Goal: Navigation & Orientation: Understand site structure

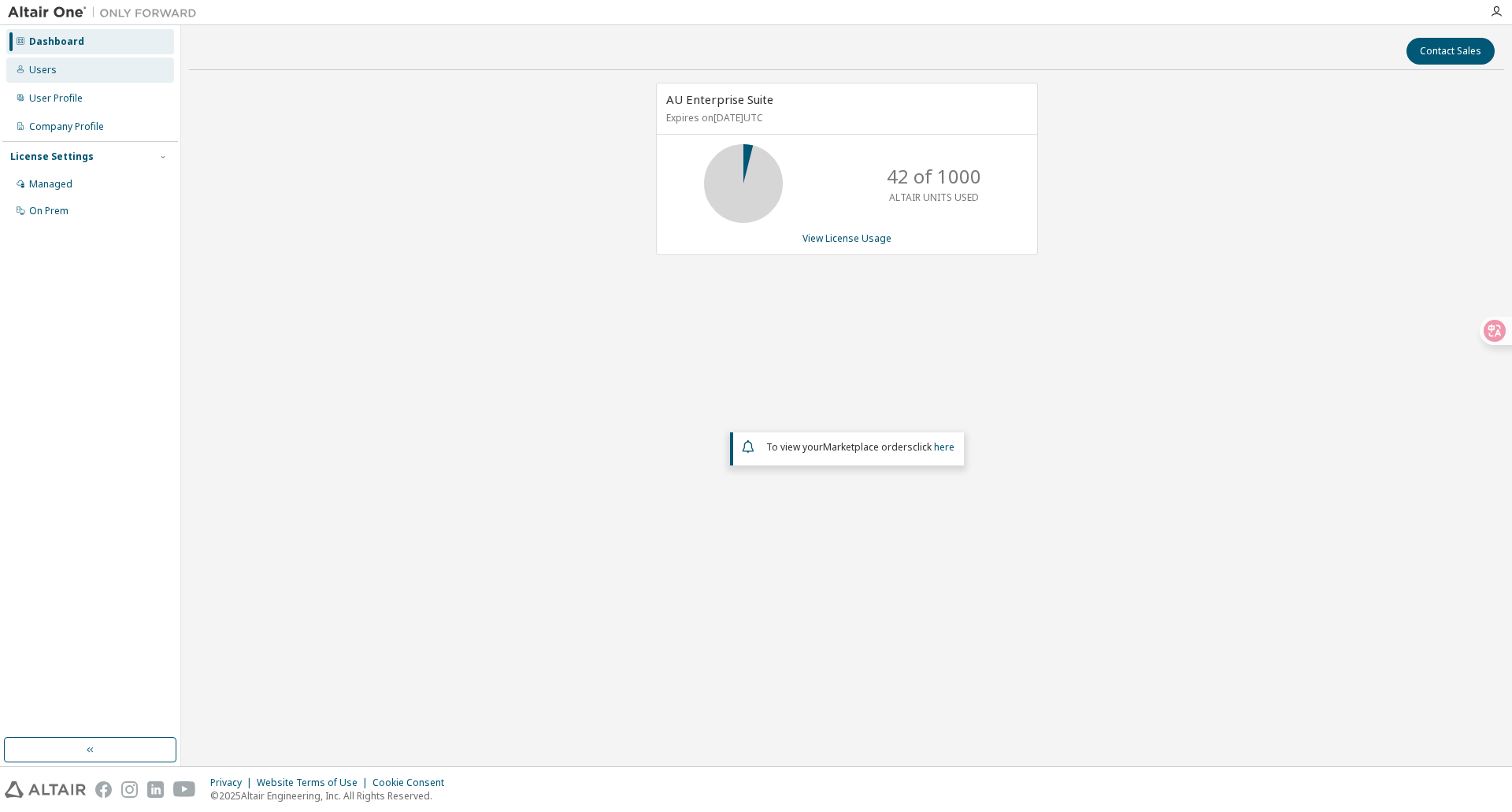
click at [60, 76] on div "Users" at bounding box center [90, 70] width 167 height 25
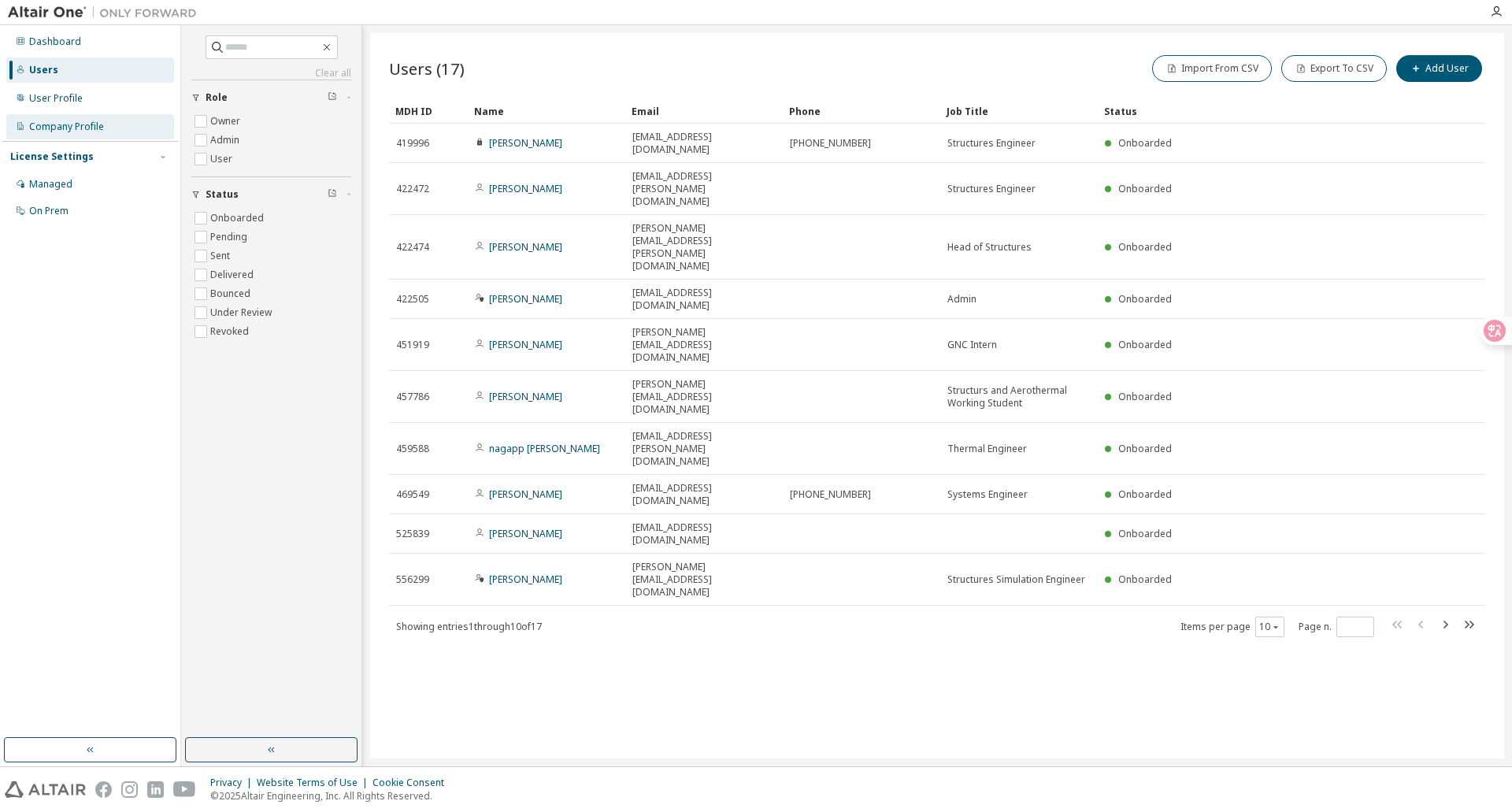
click at [78, 124] on div "Company Profile" at bounding box center [67, 127] width 75 height 13
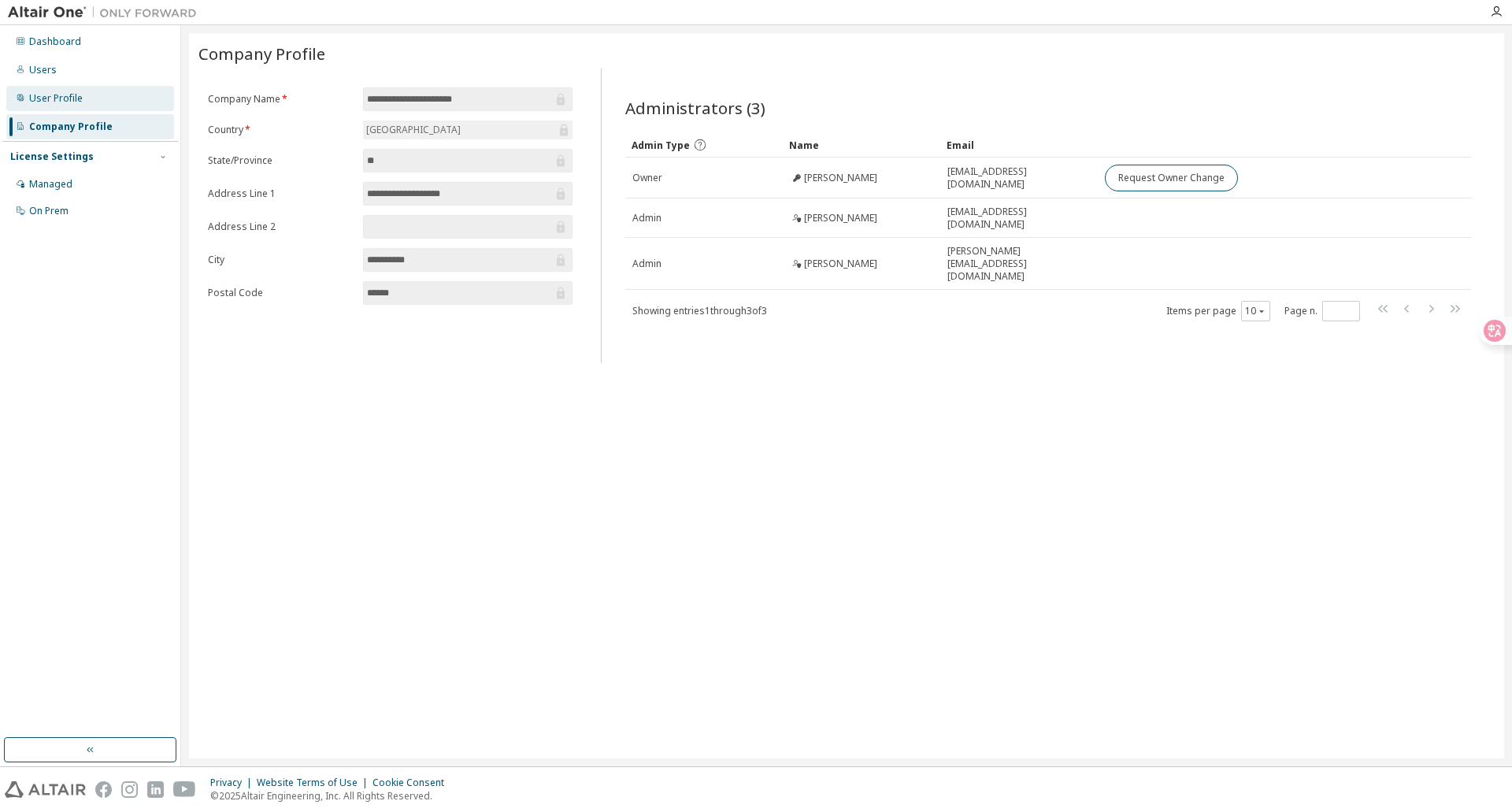
click at [59, 102] on div "User Profile" at bounding box center [56, 98] width 54 height 13
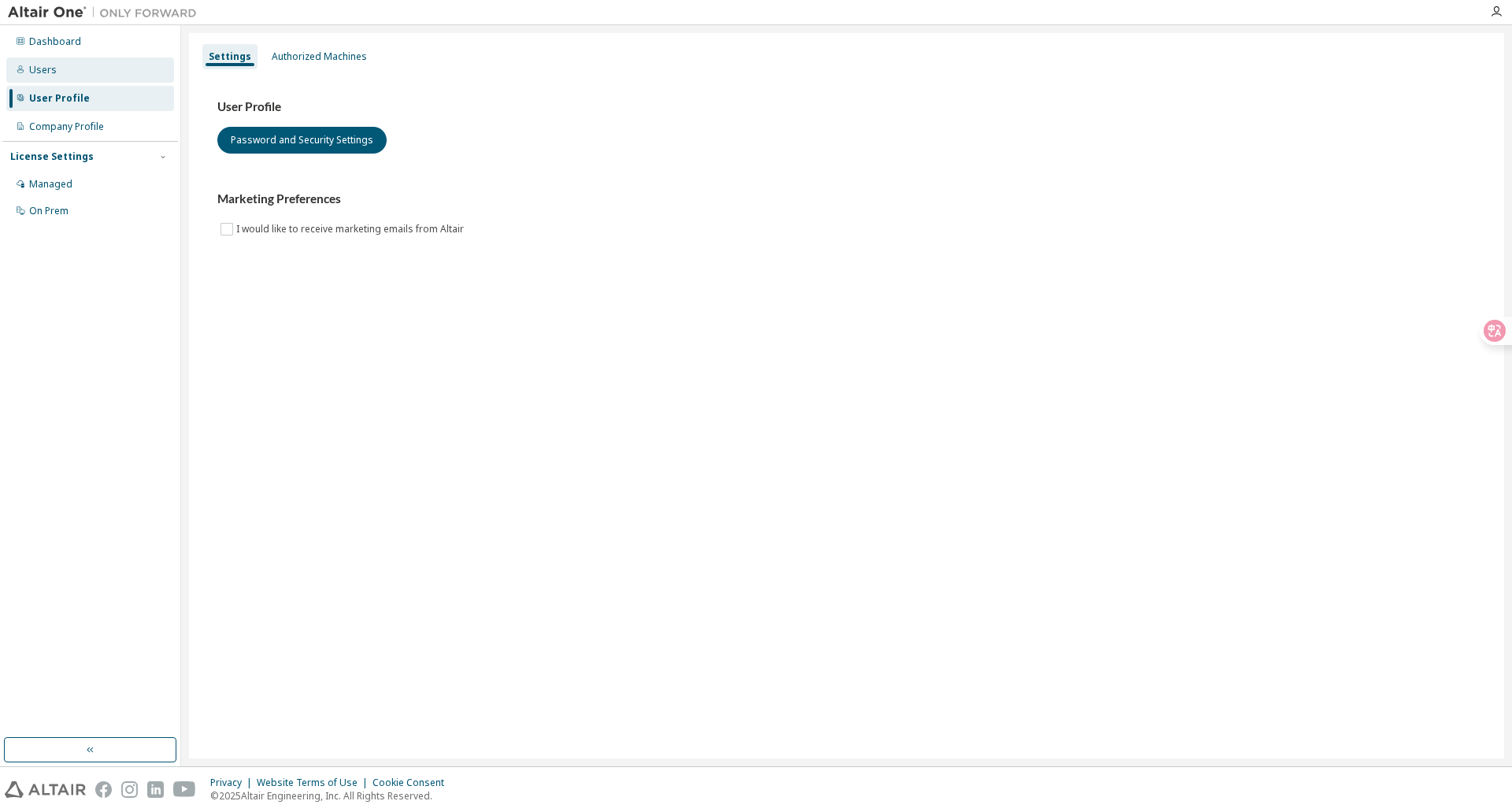
click at [61, 69] on div "Users" at bounding box center [90, 70] width 167 height 25
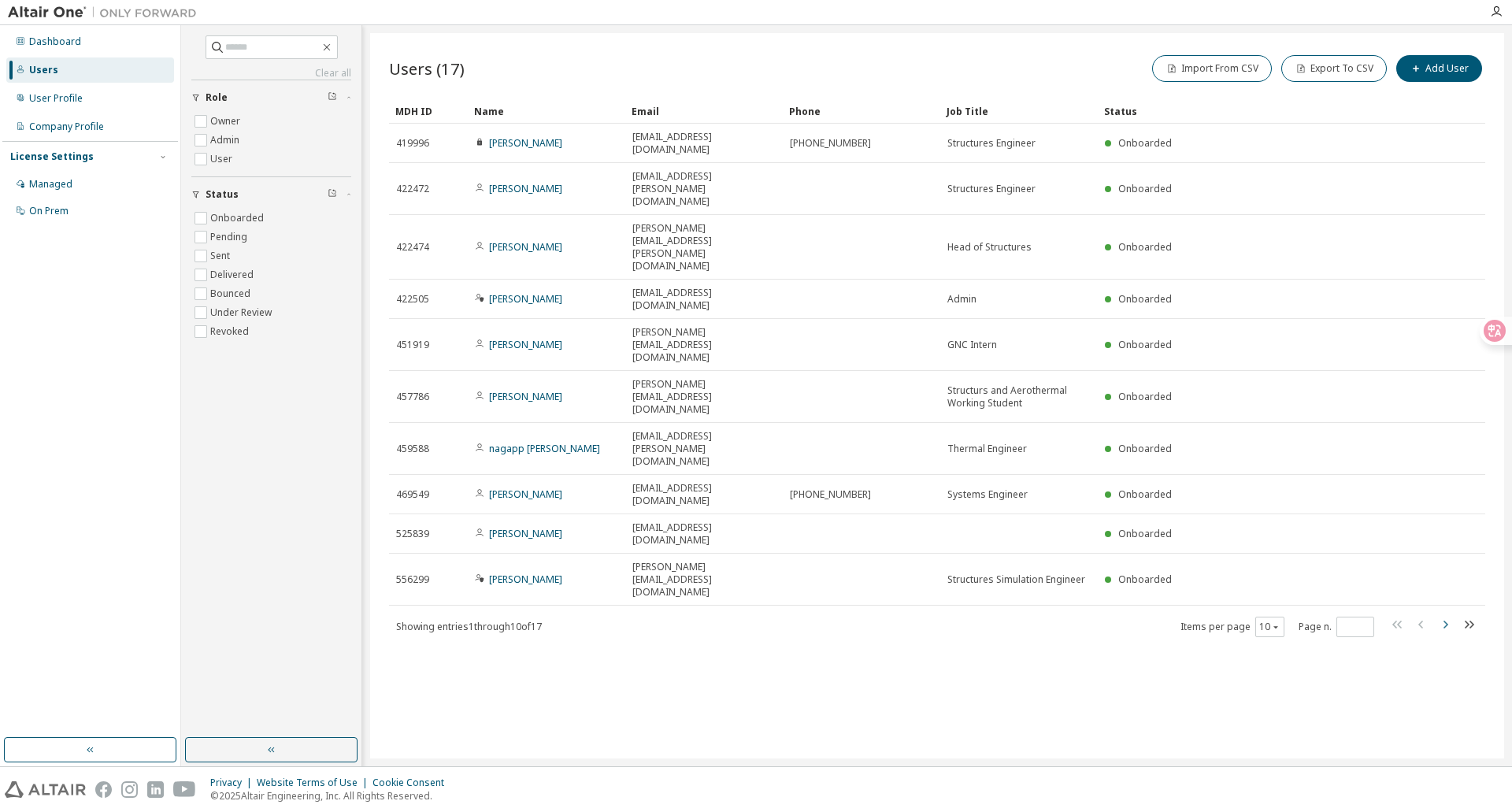
click at [1447, 615] on button "button" at bounding box center [1445, 627] width 19 height 23
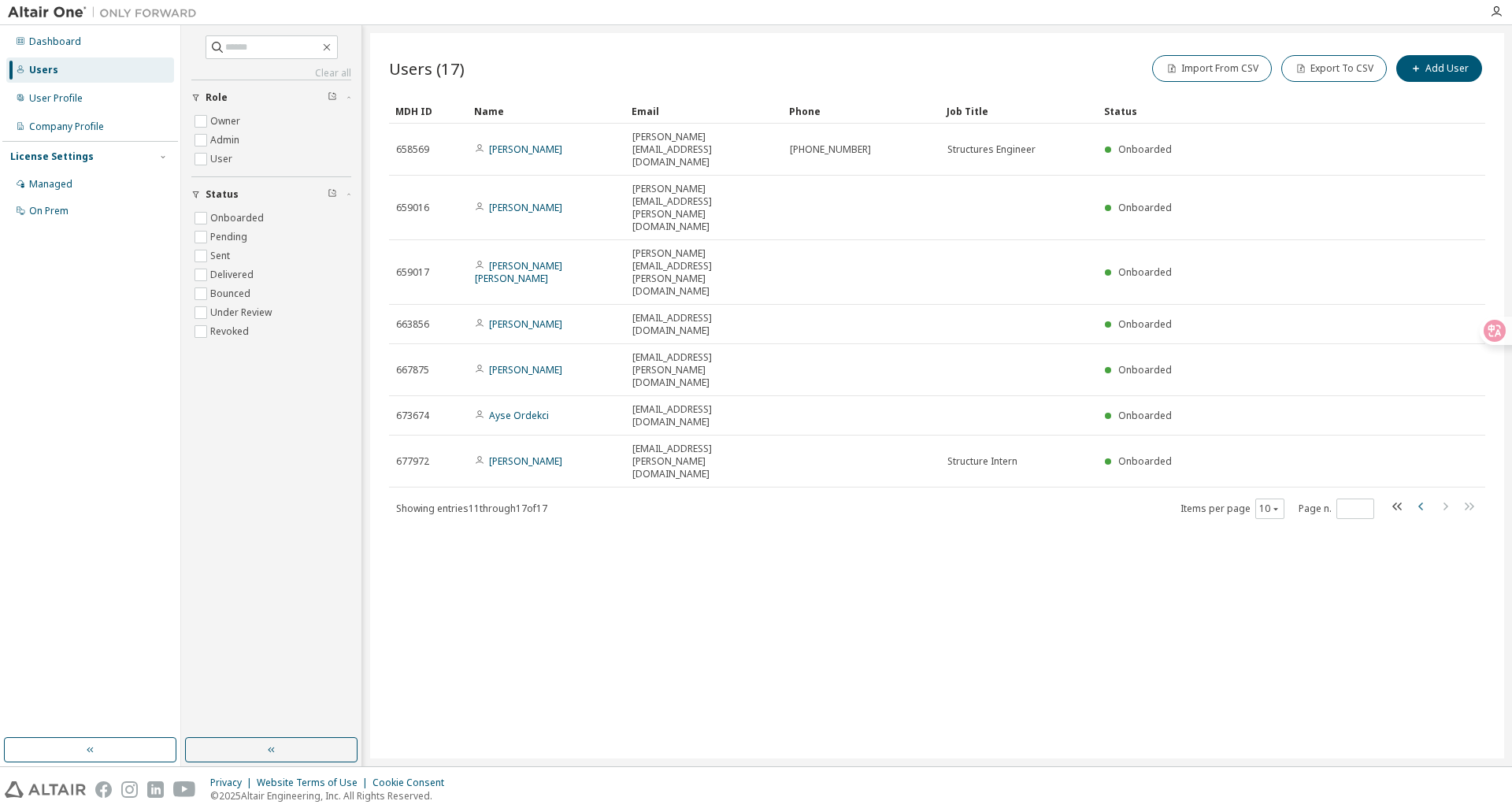
click at [1423, 497] on icon "button" at bounding box center [1421, 506] width 19 height 19
type input "*"
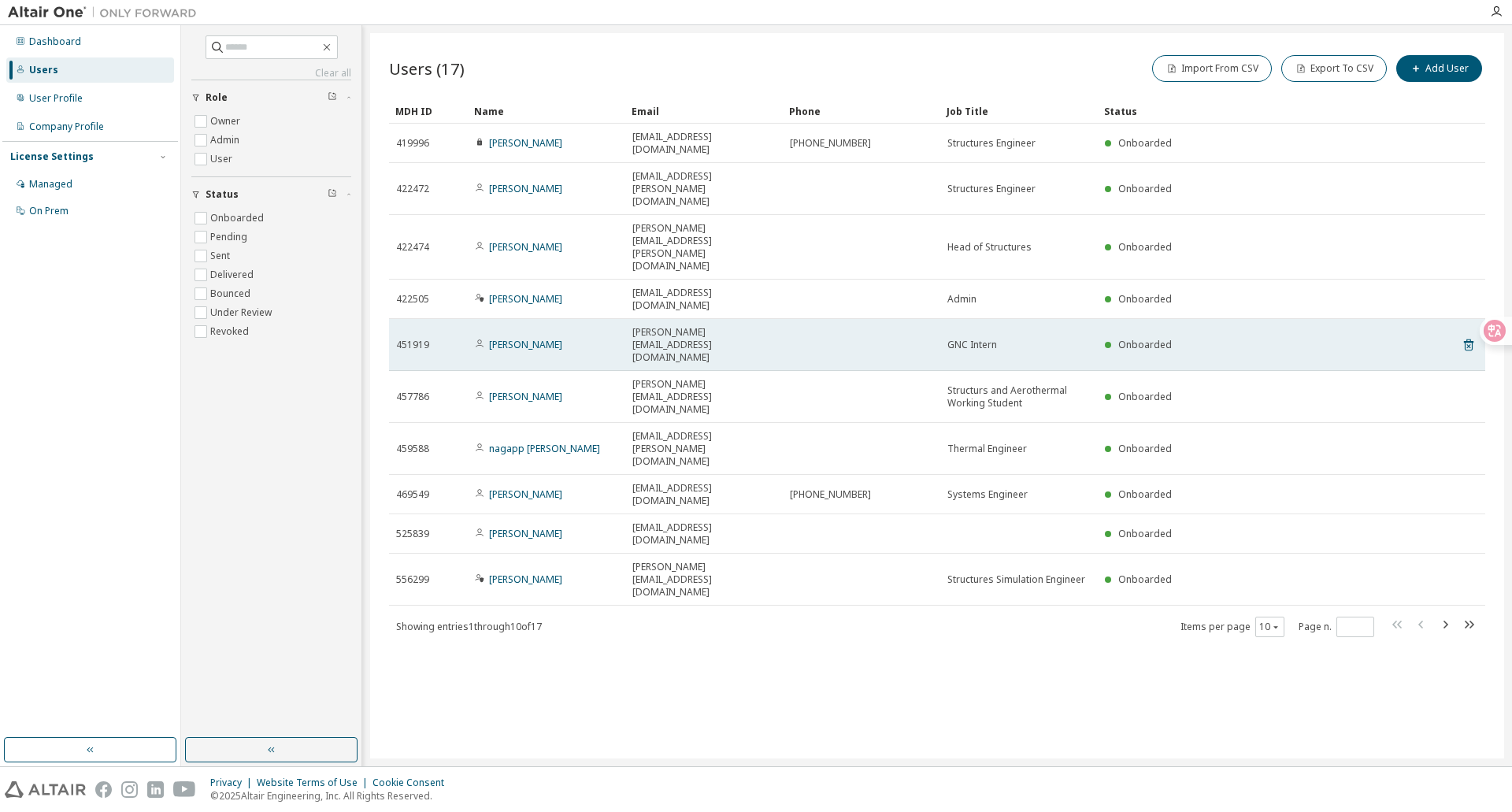
drag, startPoint x: 702, startPoint y: 298, endPoint x: 617, endPoint y: 288, distance: 85.6
click at [617, 319] on tr "451919 [PERSON_NAME] [PERSON_NAME][EMAIL_ADDRESS][DOMAIN_NAME] GNC Intern Onboa…" at bounding box center [937, 345] width 1097 height 52
drag, startPoint x: 948, startPoint y: 285, endPoint x: 1039, endPoint y: 304, distance: 93.0
click at [1039, 319] on td "GNC Intern" at bounding box center [1019, 345] width 158 height 52
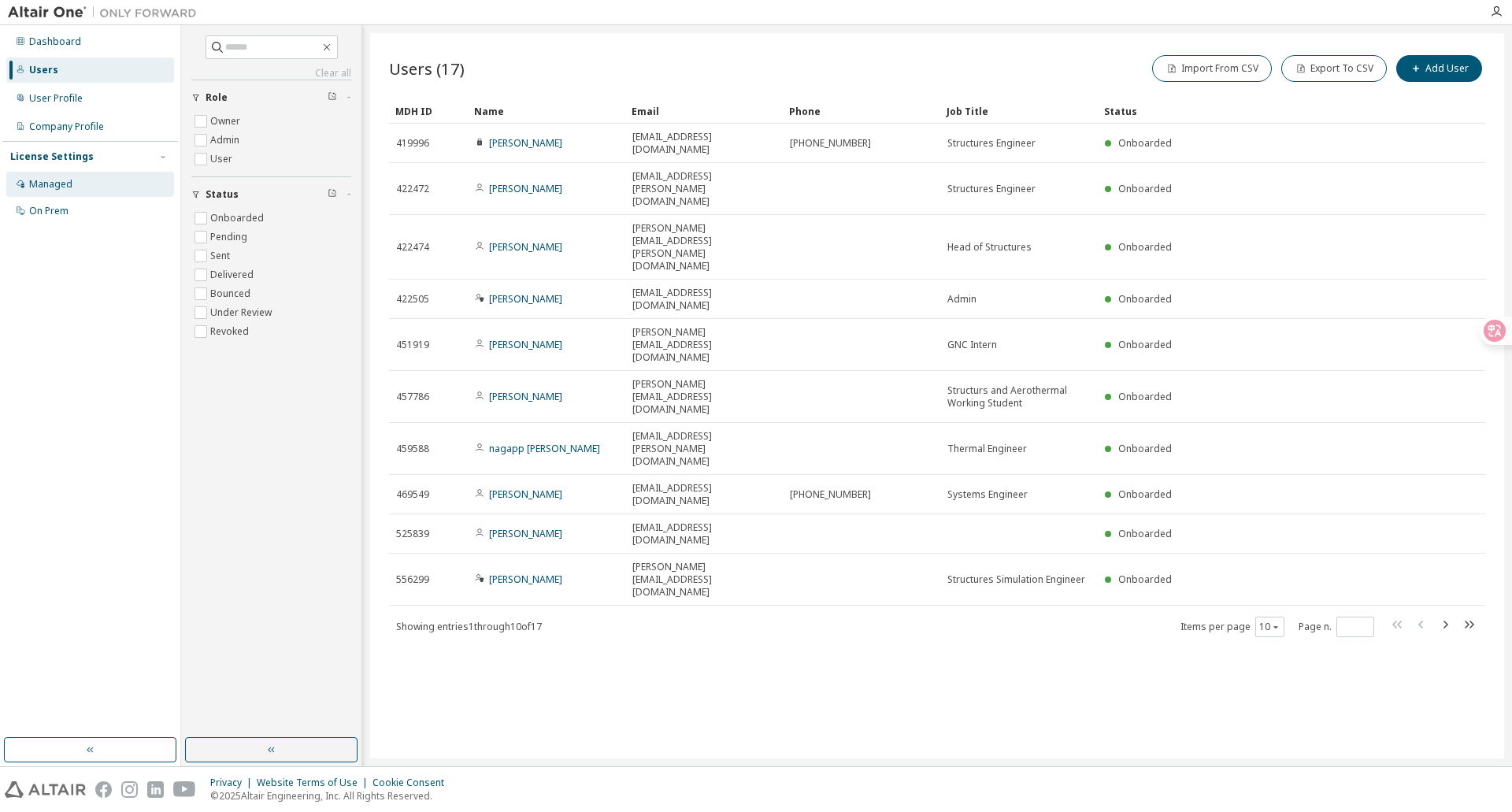
click at [92, 180] on div "Managed" at bounding box center [90, 184] width 167 height 25
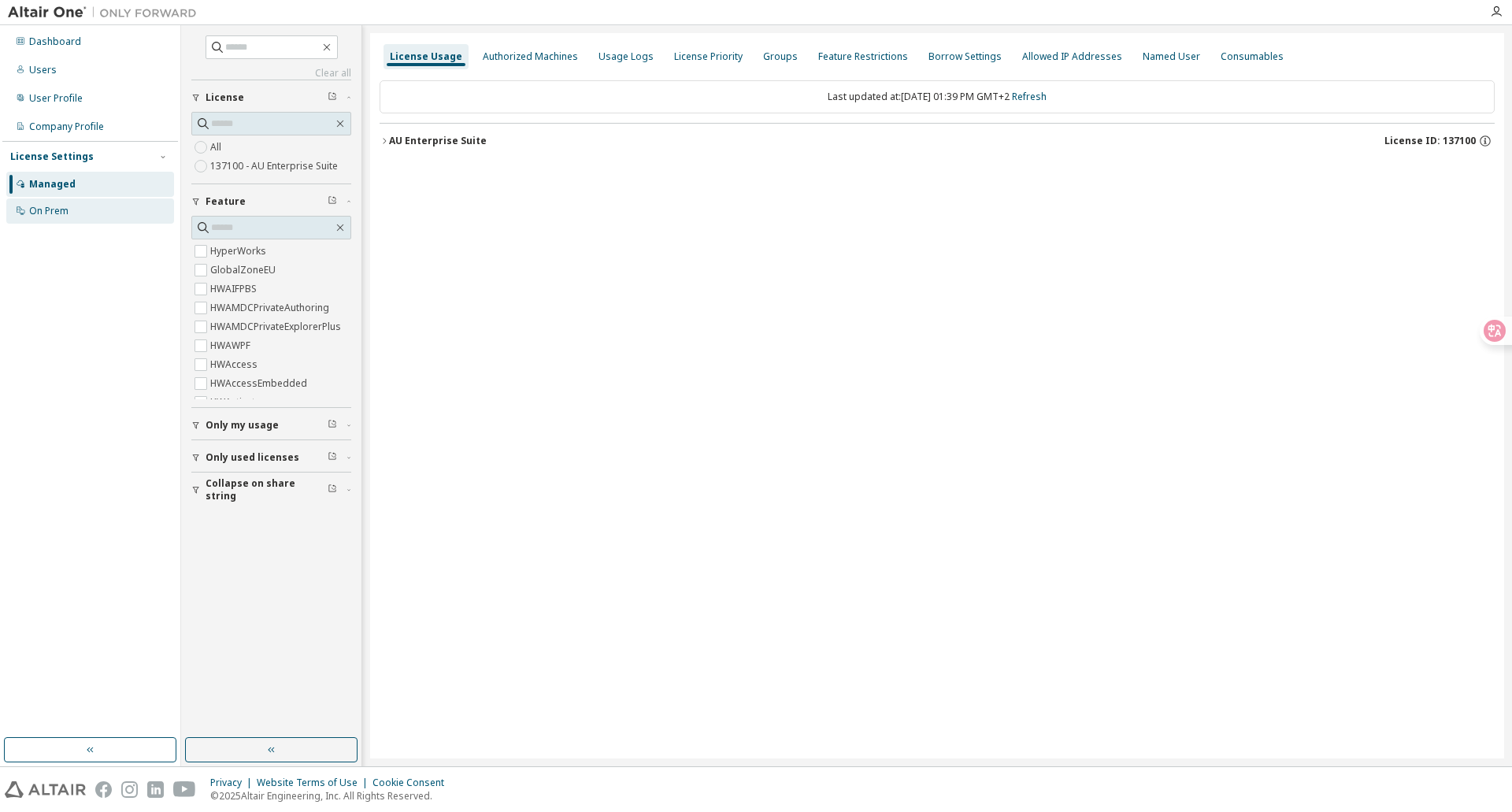
click at [59, 204] on div "On Prem" at bounding box center [90, 211] width 167 height 25
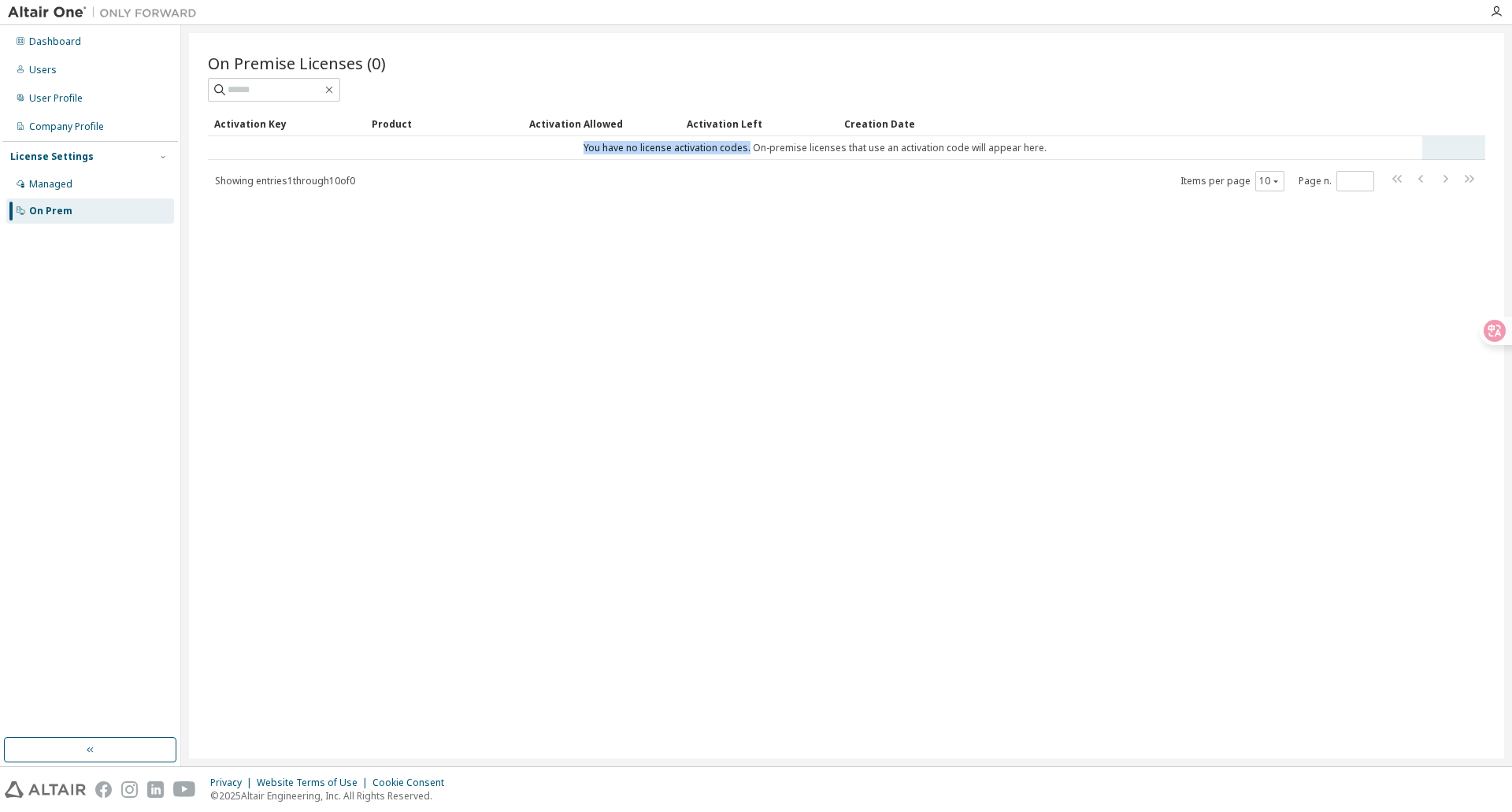
drag, startPoint x: 535, startPoint y: 154, endPoint x: 751, endPoint y: 149, distance: 216.1
click at [751, 149] on td "You have no license activation codes. On-premise licenses that use an activatio…" at bounding box center [815, 148] width 1214 height 24
click at [115, 51] on div "Dashboard" at bounding box center [90, 41] width 167 height 25
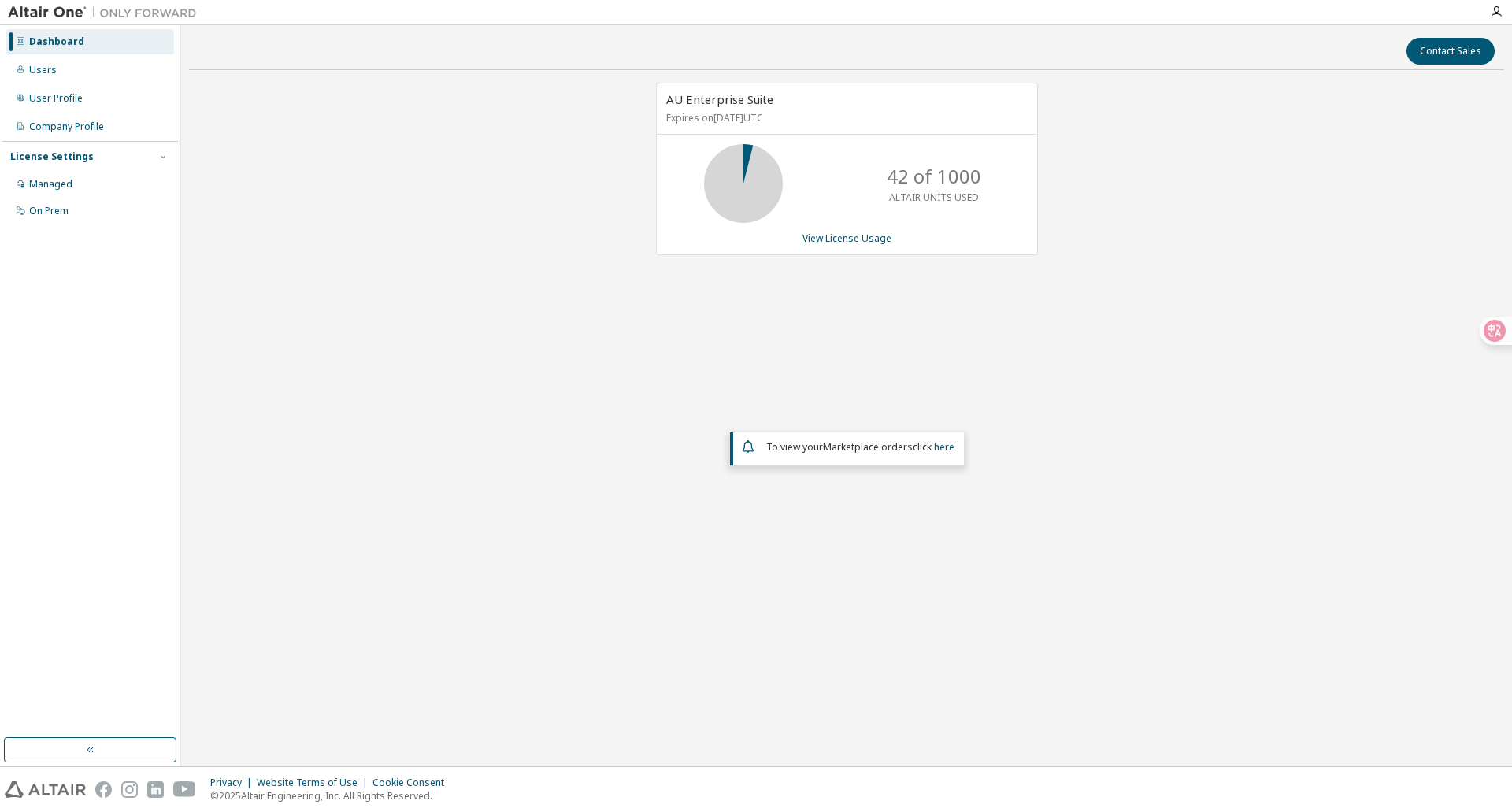
drag, startPoint x: 1088, startPoint y: 363, endPoint x: 81, endPoint y: 314, distance: 1008.2
